Goal: Task Accomplishment & Management: Complete application form

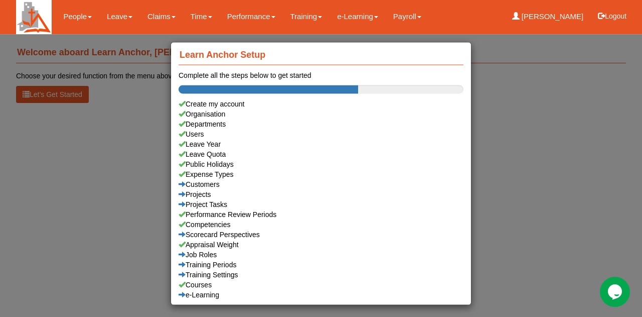
drag, startPoint x: 0, startPoint y: 0, endPoint x: 142, endPoint y: 110, distance: 179.9
click at [90, 163] on div "Learn Anchor Setup Complete all the steps below to get started Create my accoun…" at bounding box center [321, 158] width 642 height 317
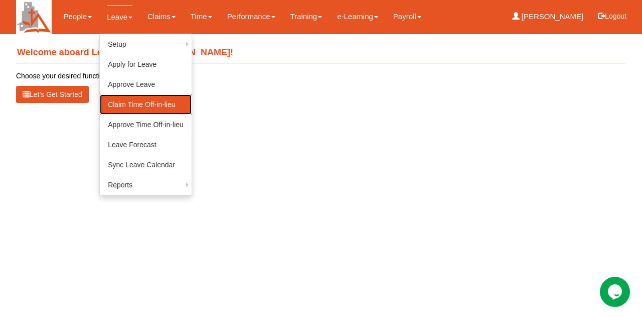
click at [143, 104] on link "Claim Time Off-in-lieu" at bounding box center [146, 104] width 92 height 20
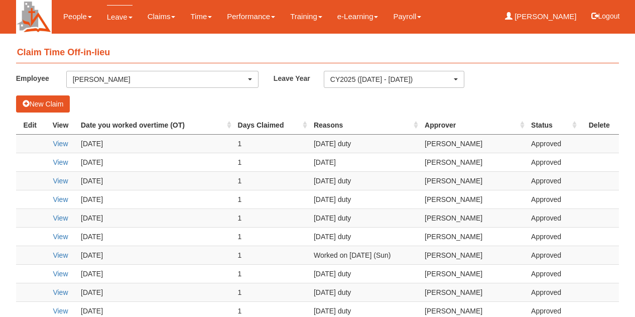
select select "50"
click at [43, 103] on button "New Claim" at bounding box center [43, 103] width 54 height 17
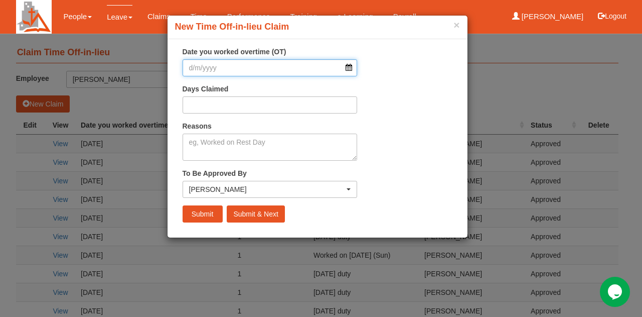
click at [273, 68] on input "Date you worked overtime (OT)" at bounding box center [270, 67] width 175 height 17
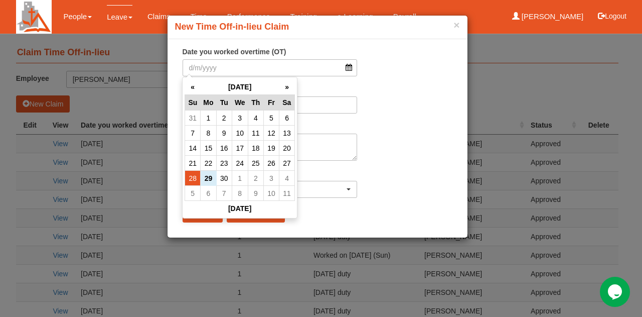
click at [194, 177] on td "28" at bounding box center [193, 178] width 16 height 15
type input "28/9/2025"
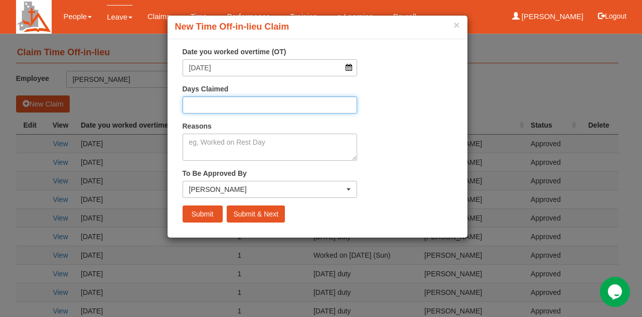
drag, startPoint x: 222, startPoint y: 110, endPoint x: 222, endPoint y: 95, distance: 14.6
click at [223, 103] on input "Days Claimed" at bounding box center [270, 104] width 175 height 17
type input "1"
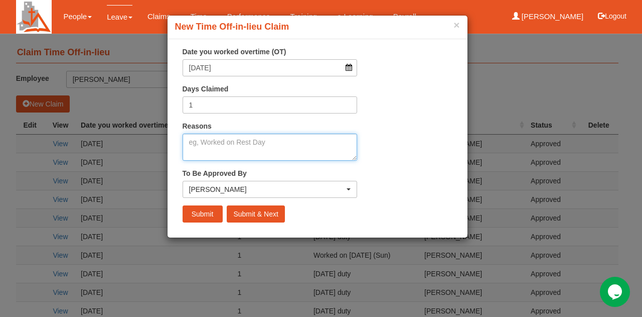
click at [232, 151] on textarea "Reasons" at bounding box center [270, 146] width 175 height 27
type textarea "Sunday duty"
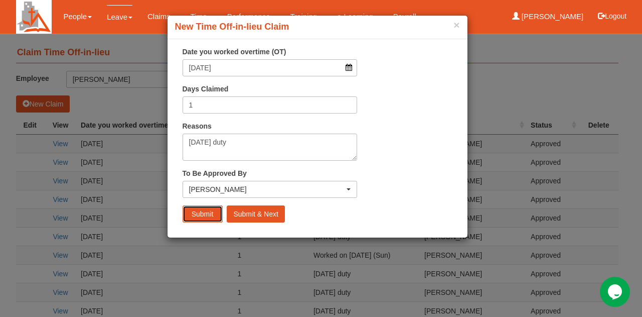
click at [206, 213] on input "Submit" at bounding box center [203, 213] width 40 height 17
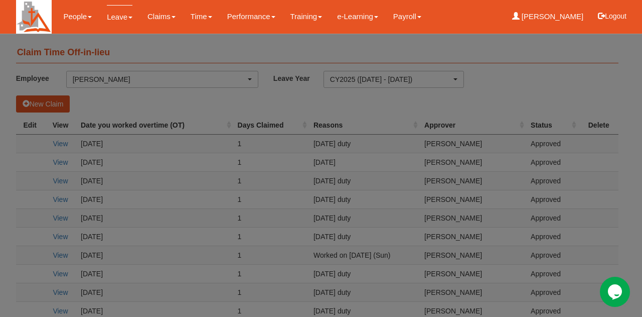
select select "50"
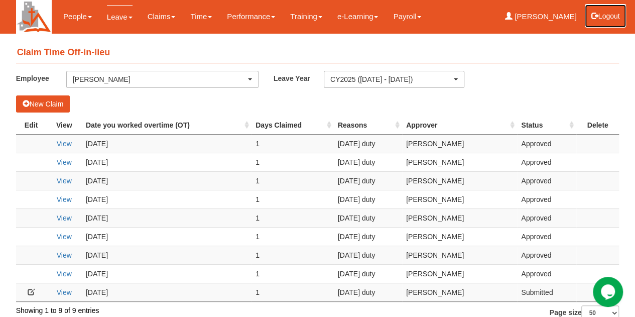
click at [611, 15] on button "Logout" at bounding box center [605, 16] width 43 height 24
